Goal: Check status: Check status

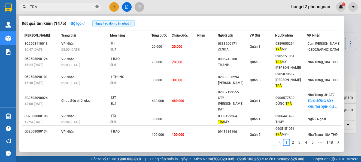
click at [97, 6] on icon "close-circle" at bounding box center [96, 6] width 3 height 3
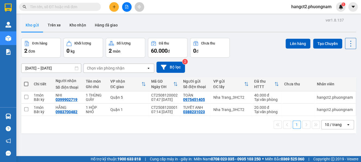
drag, startPoint x: 72, startPoint y: 8, endPoint x: 67, endPoint y: 8, distance: 5.7
click at [68, 8] on input "text" at bounding box center [62, 7] width 64 height 6
click at [66, 8] on input "text" at bounding box center [62, 7] width 64 height 6
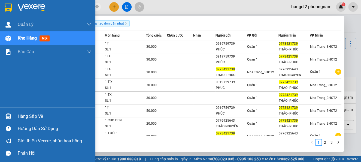
drag, startPoint x: 66, startPoint y: 9, endPoint x: 0, endPoint y: 14, distance: 66.1
click at [0, 14] on section "Kết quả [PERSON_NAME] ( 24 ) Bộ lọc Ngày tạo [PERSON_NAME] nhất Mã ĐH Trạng thá…" at bounding box center [180, 81] width 361 height 162
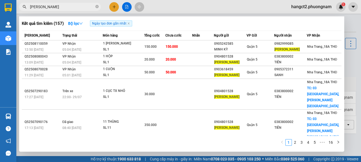
drag, startPoint x: 63, startPoint y: 5, endPoint x: 67, endPoint y: 5, distance: 4.1
click at [67, 5] on input "[PERSON_NAME]" at bounding box center [62, 7] width 64 height 6
drag, startPoint x: 57, startPoint y: 5, endPoint x: 22, endPoint y: 9, distance: 35.9
click at [22, 9] on span "[PERSON_NAME]" at bounding box center [60, 7] width 82 height 8
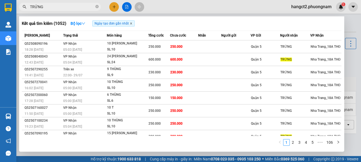
type input "TRỨNG"
click at [131, 24] on icon "close" at bounding box center [131, 23] width 3 height 3
radio input "true"
click at [84, 23] on icon "down" at bounding box center [83, 24] width 4 height 4
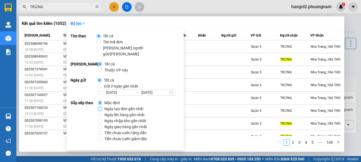
click at [101, 106] on input "Ngày tạo đơn gần nhất" at bounding box center [100, 108] width 4 height 4
radio input "true"
radio input "false"
click at [192, 2] on div at bounding box center [180, 81] width 361 height 162
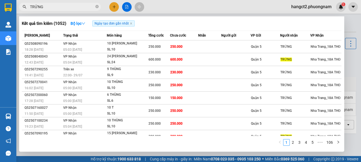
click at [78, 9] on input "TRỨNG" at bounding box center [62, 7] width 64 height 6
